Goal: Transaction & Acquisition: Purchase product/service

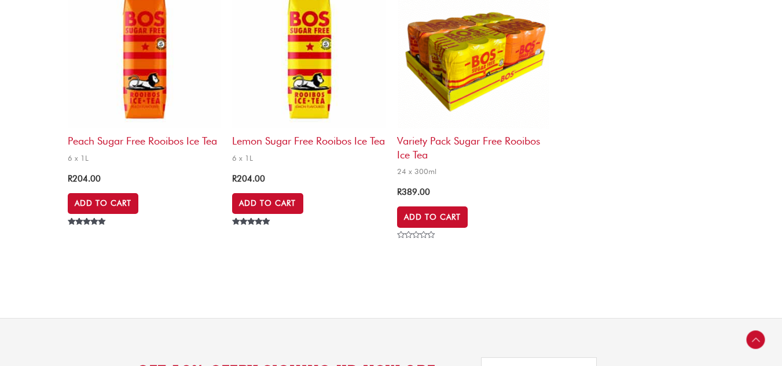
scroll to position [765, 0]
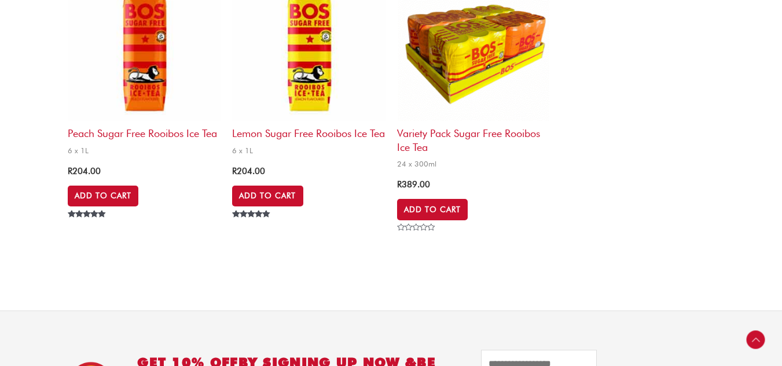
click at [269, 140] on h2 "Lemon Sugar Free Rooibos Ice Tea" at bounding box center [308, 130] width 153 height 19
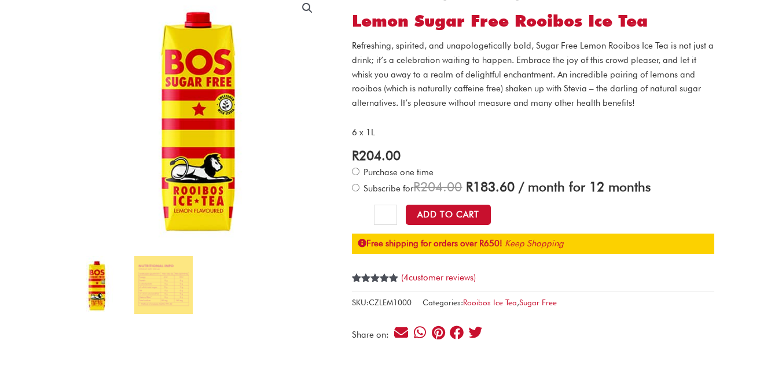
scroll to position [134, 0]
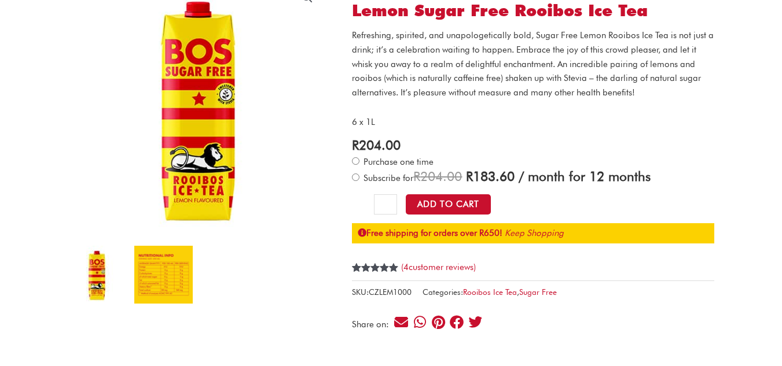
click at [172, 263] on img at bounding box center [163, 275] width 58 height 58
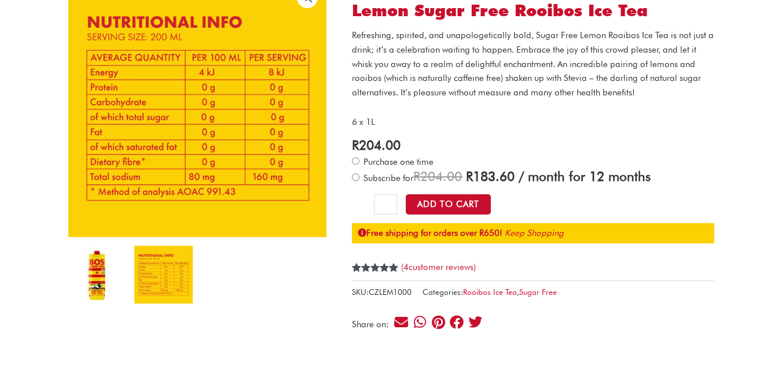
click at [105, 278] on img at bounding box center [97, 275] width 58 height 58
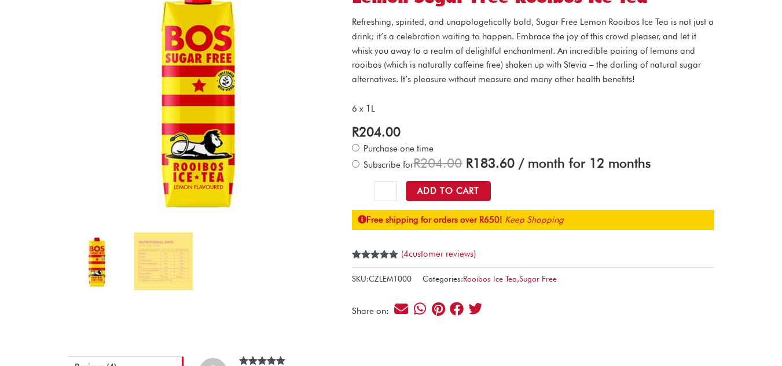
scroll to position [150, 0]
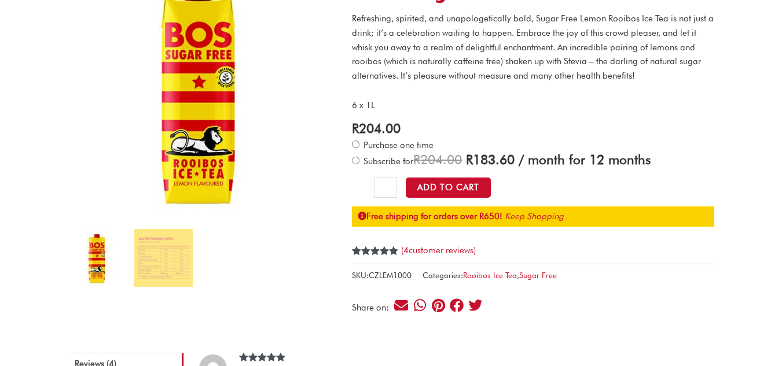
click at [201, 250] on ol at bounding box center [197, 262] width 259 height 67
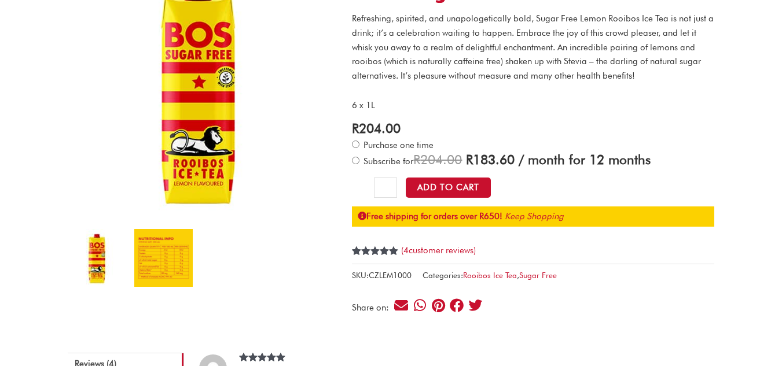
click at [179, 262] on img at bounding box center [163, 258] width 58 height 58
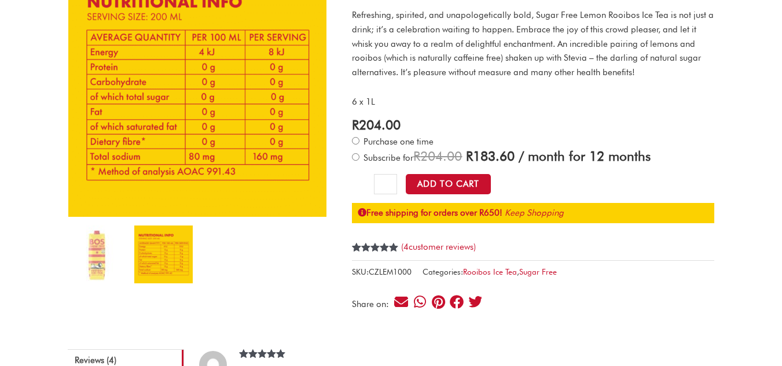
scroll to position [157, 0]
